Goal: Task Accomplishment & Management: Use online tool/utility

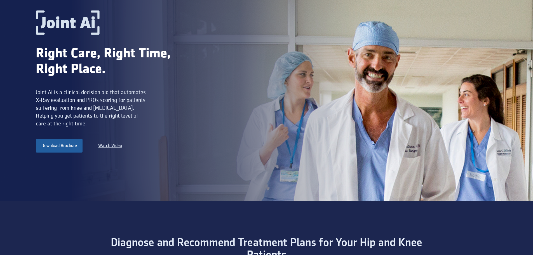
scroll to position [84, 0]
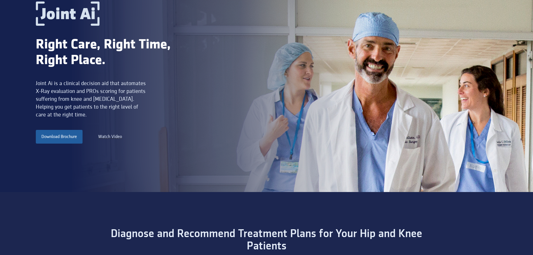
click at [105, 136] on div "Watch Video" at bounding box center [110, 136] width 24 height 7
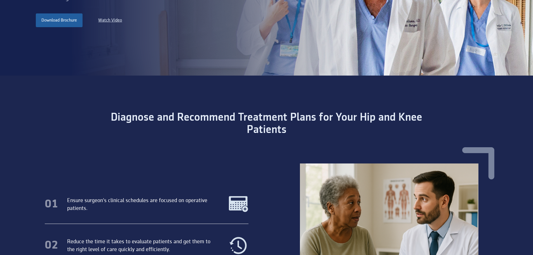
scroll to position [112, 0]
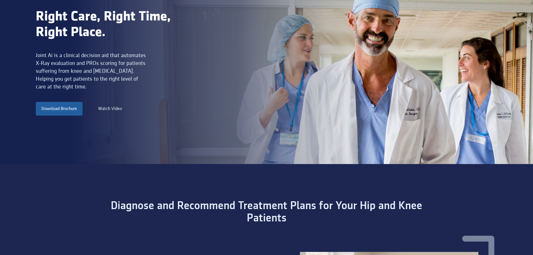
click at [113, 110] on div "Watch Video" at bounding box center [110, 108] width 24 height 7
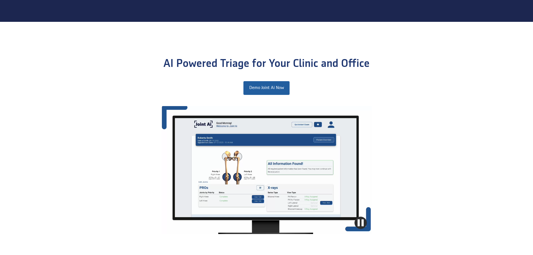
scroll to position [587, 0]
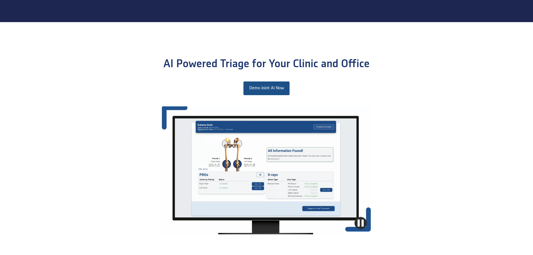
click at [269, 88] on link "Demo Joint Ai Now" at bounding box center [266, 87] width 46 height 13
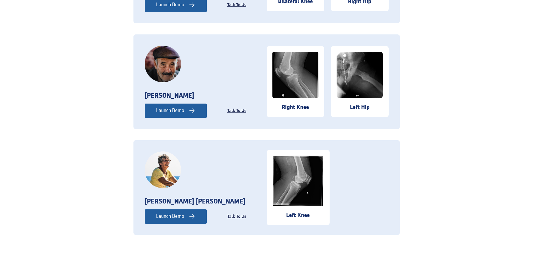
scroll to position [392, 0]
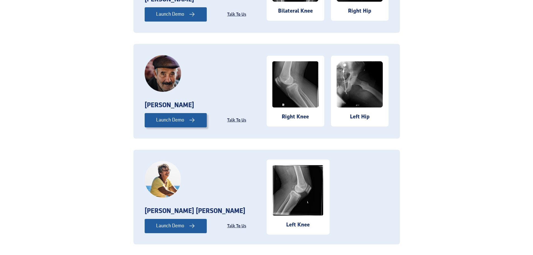
click at [169, 119] on div "Launch Demo" at bounding box center [170, 119] width 28 height 7
